Goal: Task Accomplishment & Management: Manage account settings

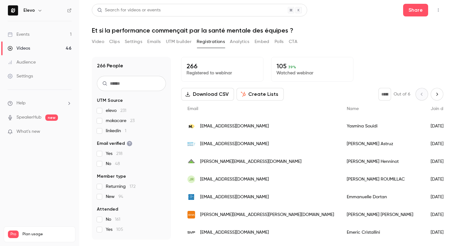
click at [100, 40] on button "Video" at bounding box center [98, 42] width 12 height 10
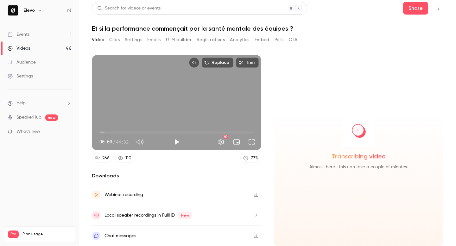
scroll to position [1, 0]
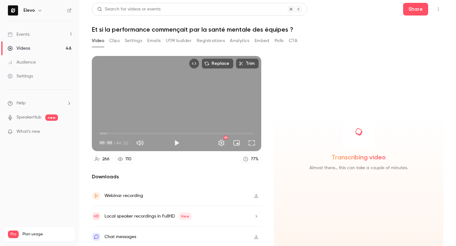
click at [255, 239] on icon "button" at bounding box center [256, 237] width 4 height 4
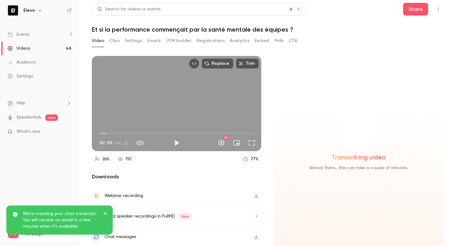
click at [105, 213] on icon "close" at bounding box center [105, 213] width 3 height 3
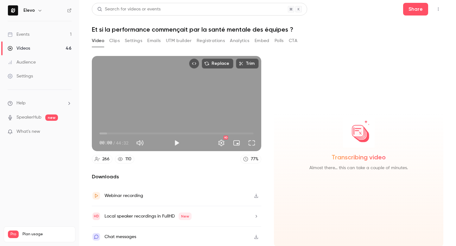
click at [256, 218] on icon "button" at bounding box center [256, 216] width 5 height 4
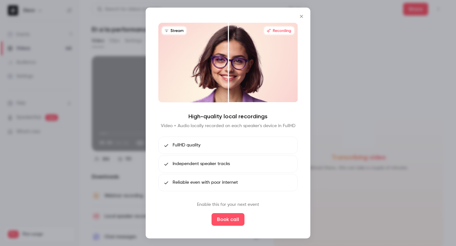
click at [301, 16] on icon "Close" at bounding box center [302, 16] width 8 height 5
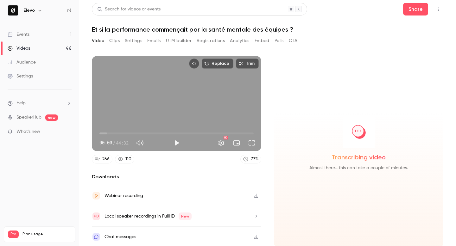
click at [256, 195] on icon "button" at bounding box center [256, 196] width 4 height 4
click at [115, 41] on button "Clips" at bounding box center [114, 41] width 10 height 10
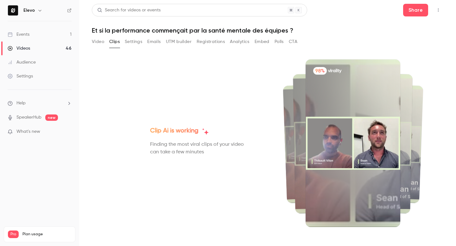
click at [133, 42] on button "Settings" at bounding box center [133, 42] width 17 height 10
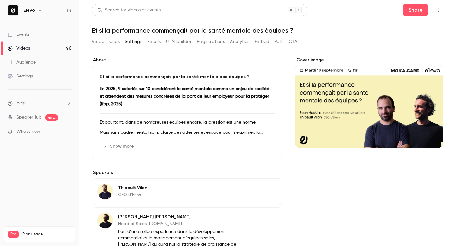
click at [154, 40] on button "Emails" at bounding box center [153, 42] width 13 height 10
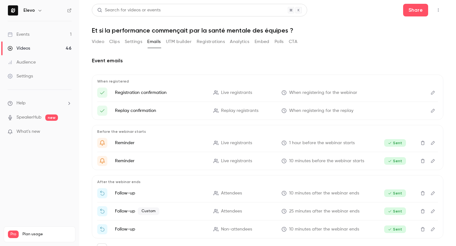
click at [174, 41] on button "UTM builder" at bounding box center [179, 42] width 26 height 10
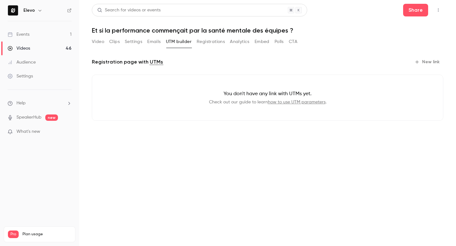
click at [207, 44] on button "Registrations" at bounding box center [211, 42] width 28 height 10
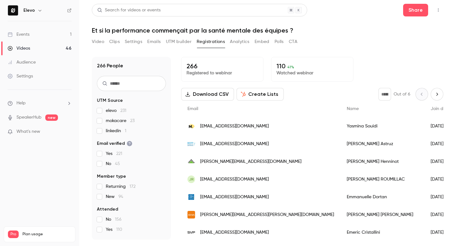
click at [197, 94] on button "Download CSV" at bounding box center [207, 94] width 53 height 13
click at [242, 41] on button "Analytics" at bounding box center [240, 42] width 20 height 10
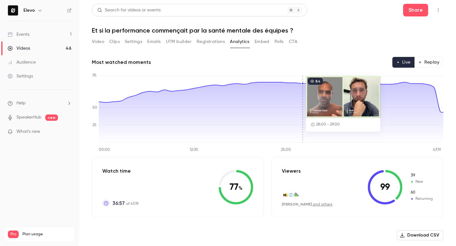
scroll to position [48, 0]
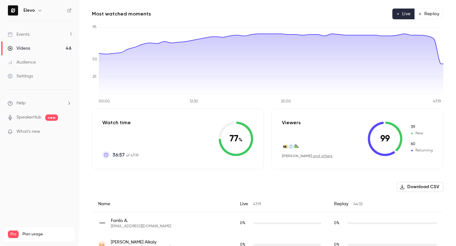
click at [409, 186] on button "Download CSV" at bounding box center [420, 187] width 47 height 10
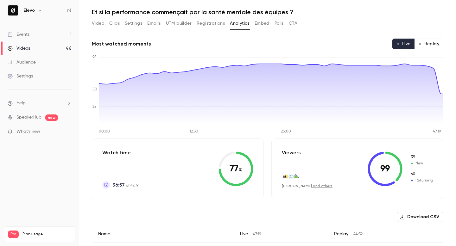
scroll to position [0, 0]
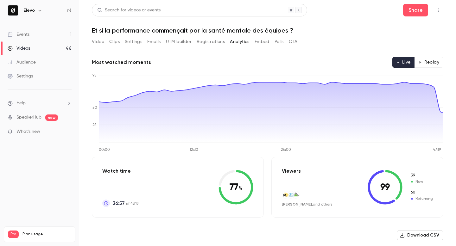
click at [264, 44] on button "Embed" at bounding box center [262, 42] width 15 height 10
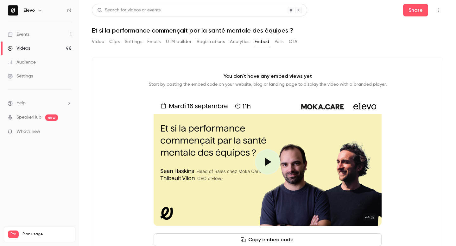
scroll to position [26, 0]
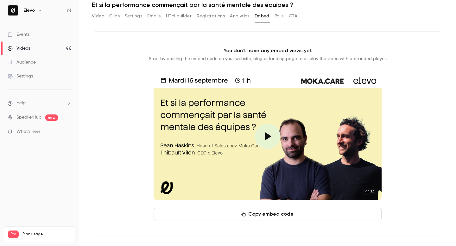
click at [279, 22] on div "Video Clips Settings Emails UTM builder Registrations Analytics Embed Polls CTA" at bounding box center [195, 17] width 206 height 13
click at [279, 19] on button "Polls" at bounding box center [279, 16] width 9 height 10
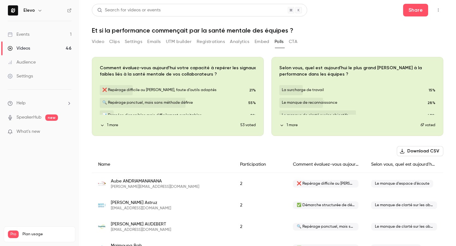
click at [175, 93] on button "button" at bounding box center [178, 92] width 10 height 10
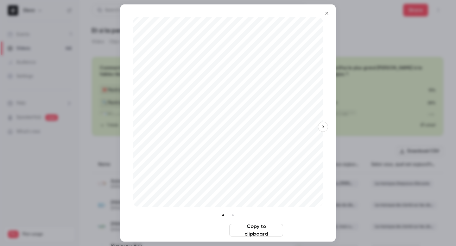
click at [207, 235] on button "Download image" at bounding box center [200, 230] width 54 height 13
click at [359, 115] on div at bounding box center [228, 123] width 456 height 246
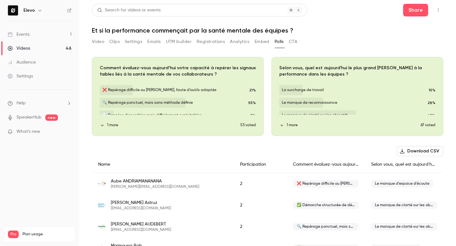
click at [356, 91] on icon "button" at bounding box center [357, 92] width 5 height 4
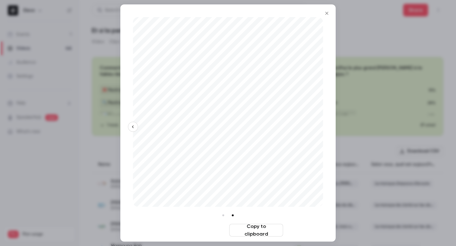
click at [211, 231] on button "Download image" at bounding box center [200, 230] width 54 height 13
click at [365, 128] on div at bounding box center [228, 123] width 456 height 246
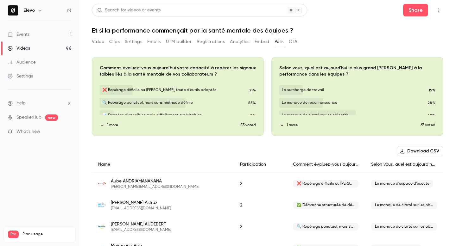
click at [417, 149] on button "Download CSV" at bounding box center [420, 151] width 47 height 10
click at [295, 41] on button "CTA" at bounding box center [293, 42] width 9 height 10
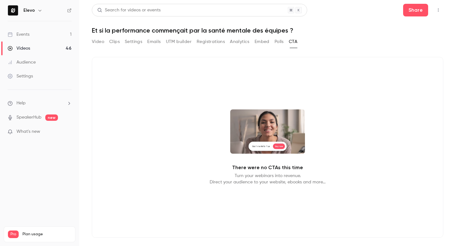
click at [114, 41] on button "Clips" at bounding box center [114, 42] width 10 height 10
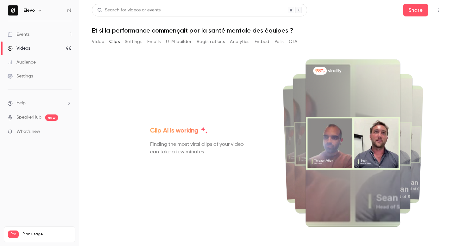
click at [96, 42] on button "Video" at bounding box center [98, 42] width 12 height 10
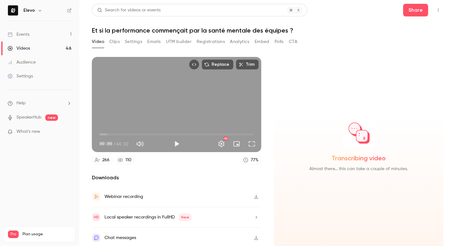
click at [199, 41] on button "Registrations" at bounding box center [211, 42] width 28 height 10
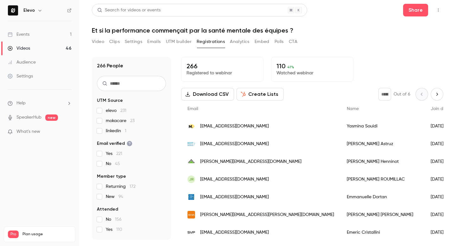
click at [175, 39] on button "UTM builder" at bounding box center [179, 42] width 26 height 10
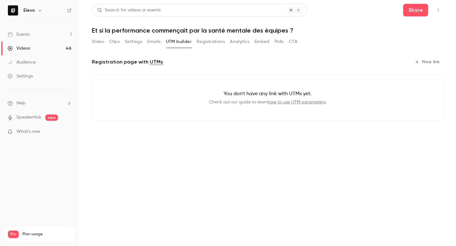
click at [243, 44] on button "Analytics" at bounding box center [240, 42] width 20 height 10
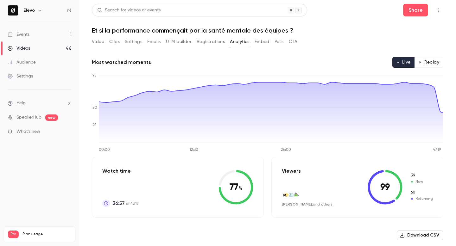
click at [99, 39] on button "Video" at bounding box center [98, 42] width 12 height 10
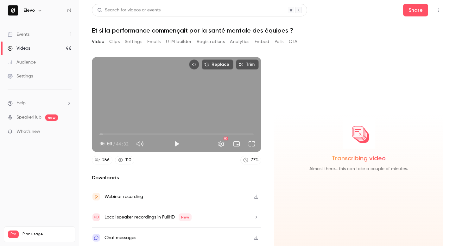
scroll to position [2, 0]
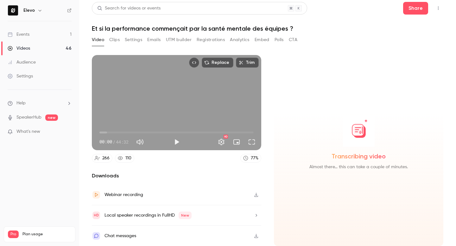
click at [259, 241] on button "button" at bounding box center [256, 236] width 10 height 10
